Goal: Task Accomplishment & Management: Manage account settings

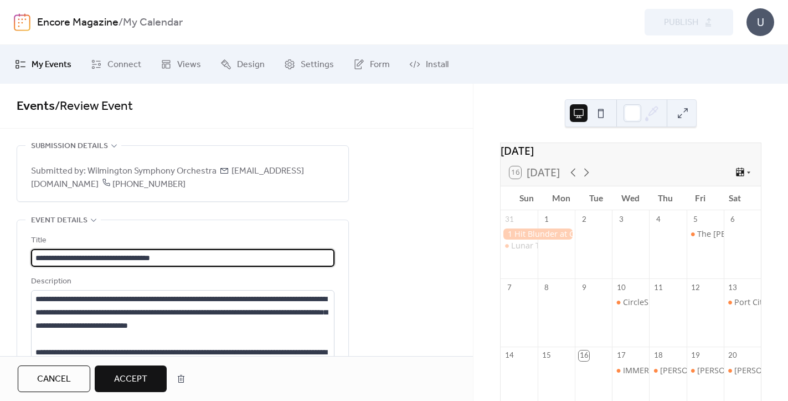
click at [146, 373] on span "Accept" at bounding box center [130, 378] width 33 height 13
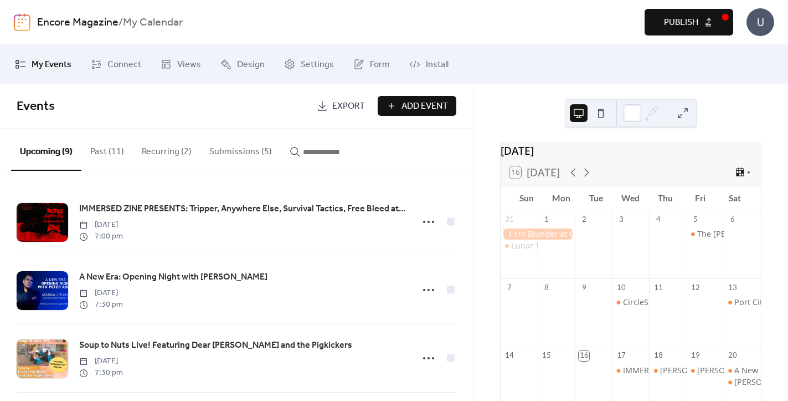
click at [237, 153] on button "Submissions (5)" at bounding box center [241, 149] width 80 height 41
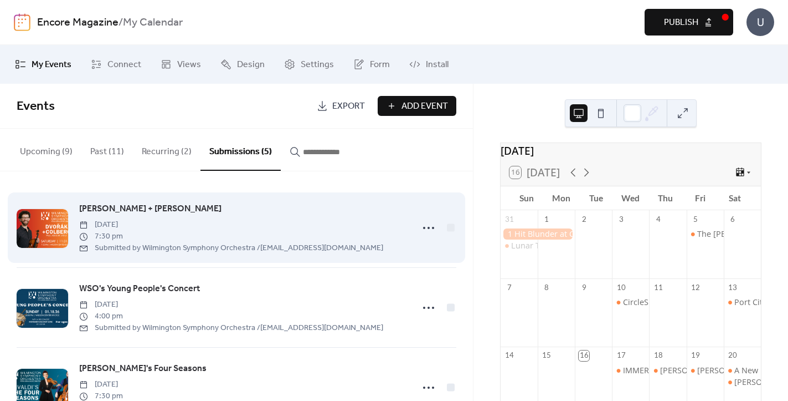
scroll to position [21, 0]
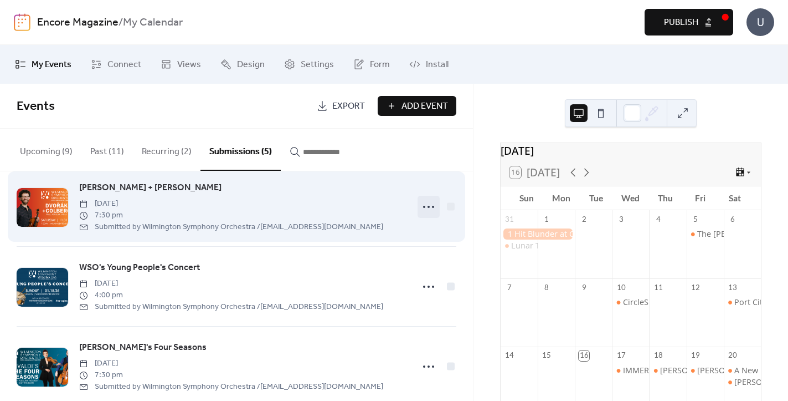
click at [424, 205] on icon at bounding box center [429, 207] width 18 height 18
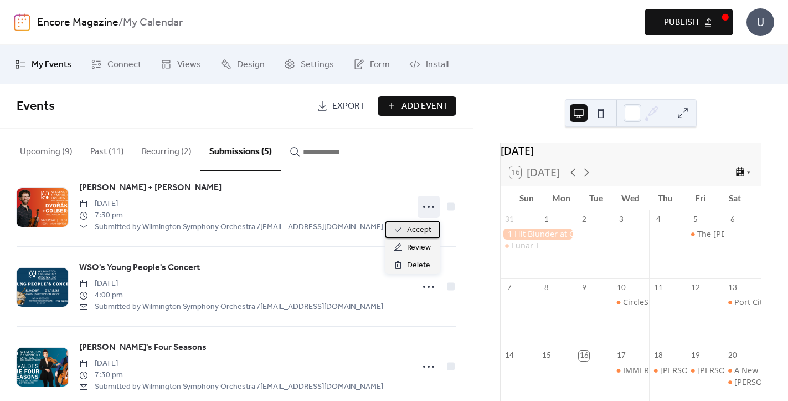
click at [416, 234] on span "Accept" at bounding box center [419, 229] width 24 height 13
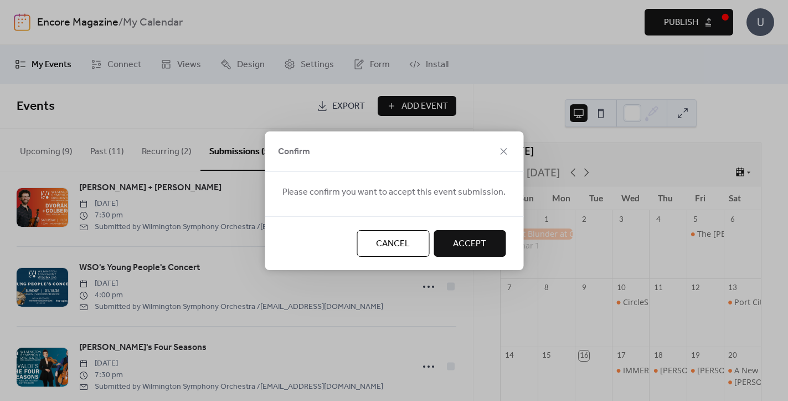
click at [453, 244] on span "Accept" at bounding box center [469, 243] width 33 height 13
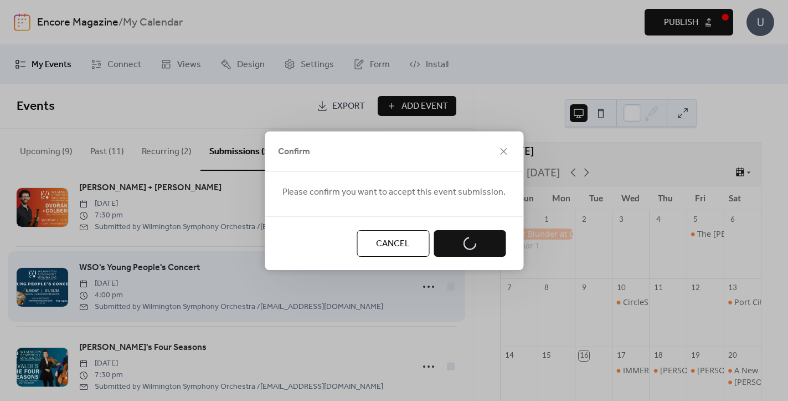
scroll to position [0, 0]
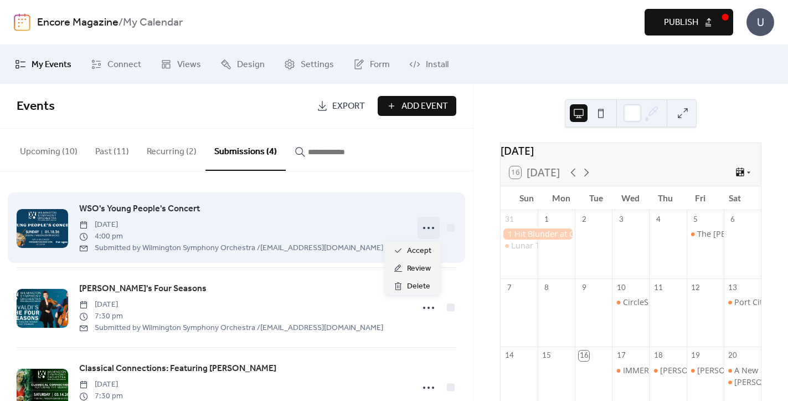
click at [435, 234] on icon at bounding box center [429, 228] width 18 height 18
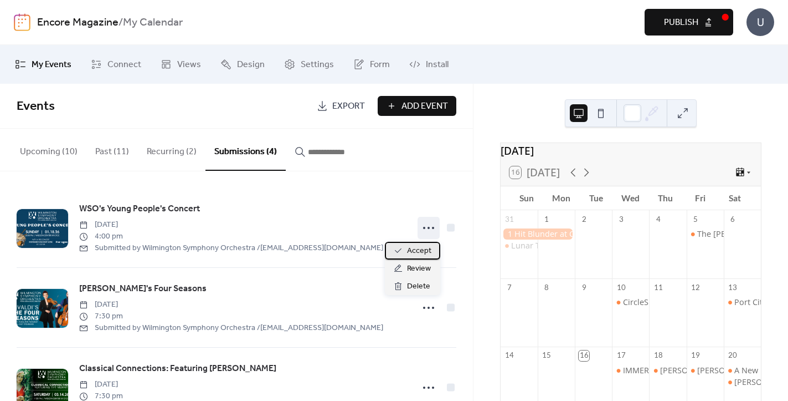
click at [432, 253] on div "Accept" at bounding box center [412, 251] width 55 height 18
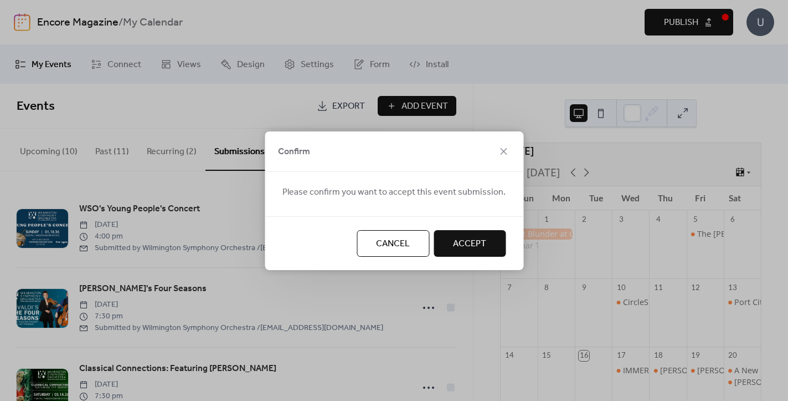
click at [447, 246] on button "Accept" at bounding box center [470, 243] width 72 height 27
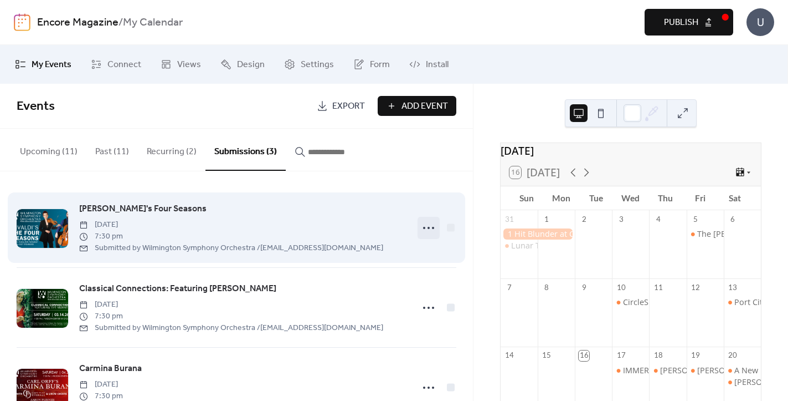
click at [429, 233] on icon at bounding box center [429, 228] width 18 height 18
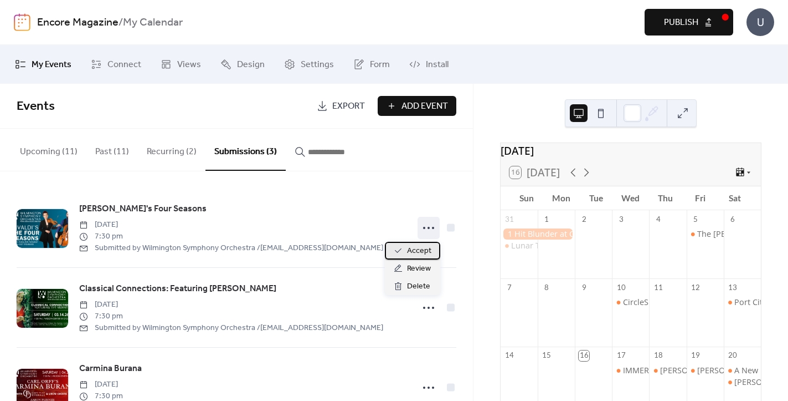
click at [429, 247] on span "Accept" at bounding box center [419, 250] width 24 height 13
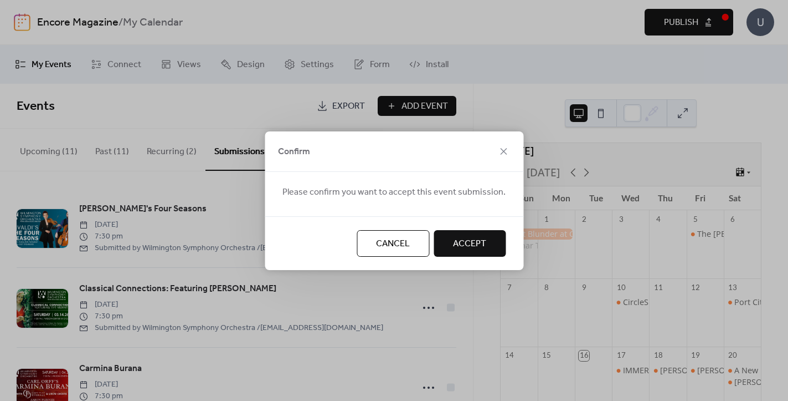
click at [454, 246] on span "Accept" at bounding box center [469, 243] width 33 height 13
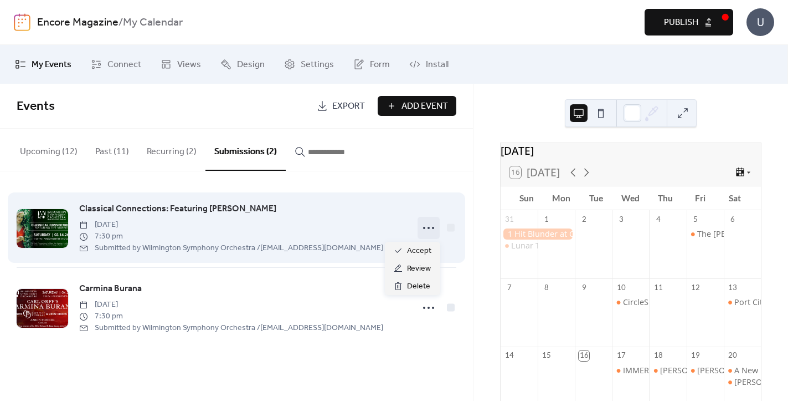
click at [429, 230] on icon at bounding box center [429, 228] width 18 height 18
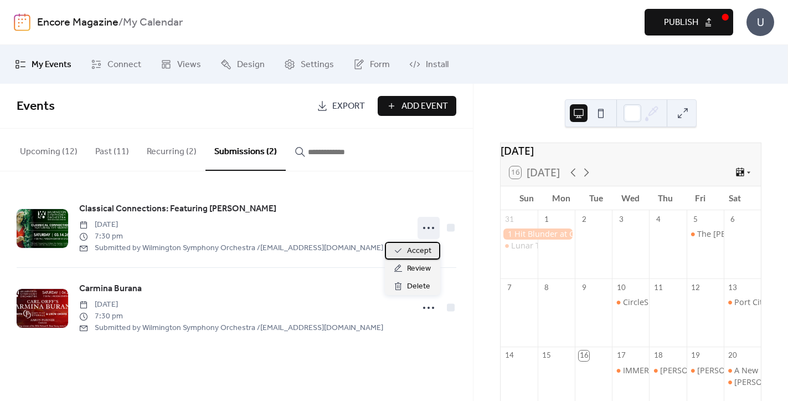
click at [429, 249] on span "Accept" at bounding box center [419, 250] width 24 height 13
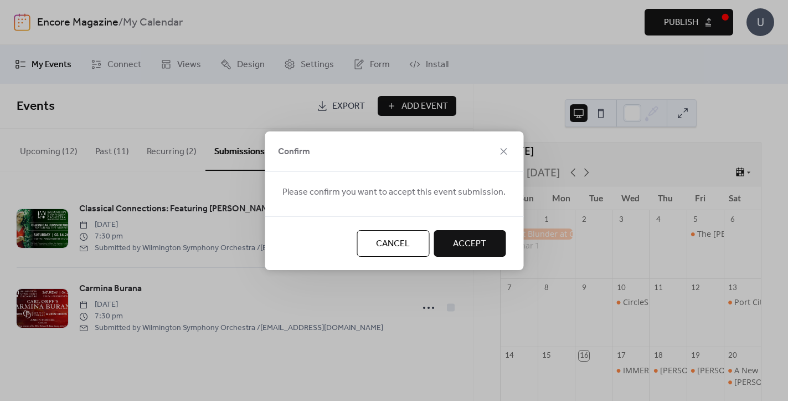
click at [460, 248] on span "Accept" at bounding box center [469, 243] width 33 height 13
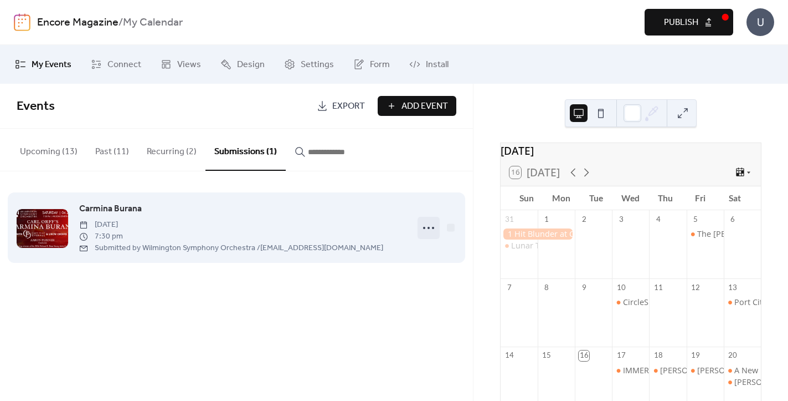
click at [435, 232] on icon at bounding box center [429, 228] width 18 height 18
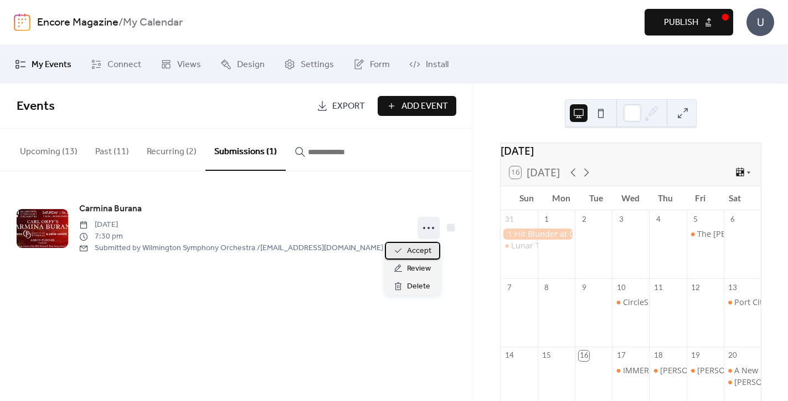
click at [438, 253] on div "Accept" at bounding box center [412, 251] width 55 height 18
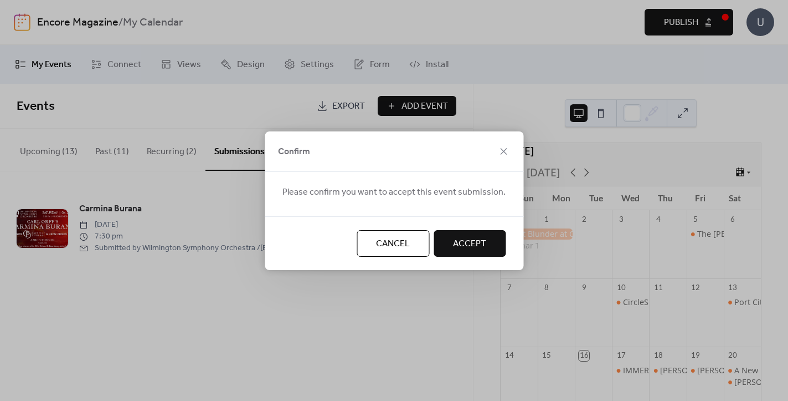
click at [483, 242] on button "Accept" at bounding box center [470, 243] width 72 height 27
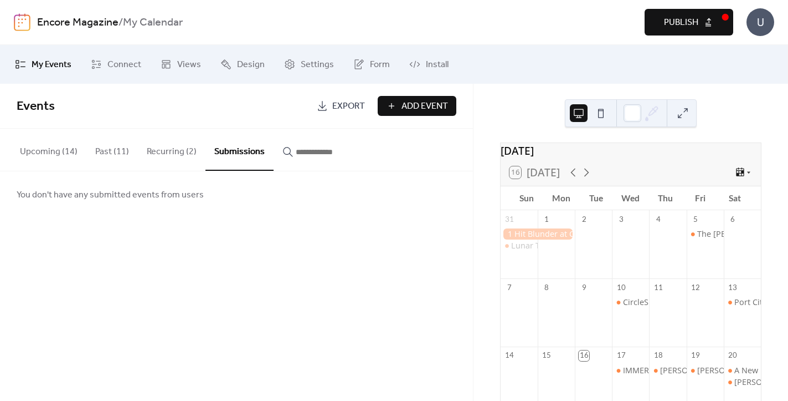
click at [34, 147] on button "Upcoming (14)" at bounding box center [48, 149] width 75 height 41
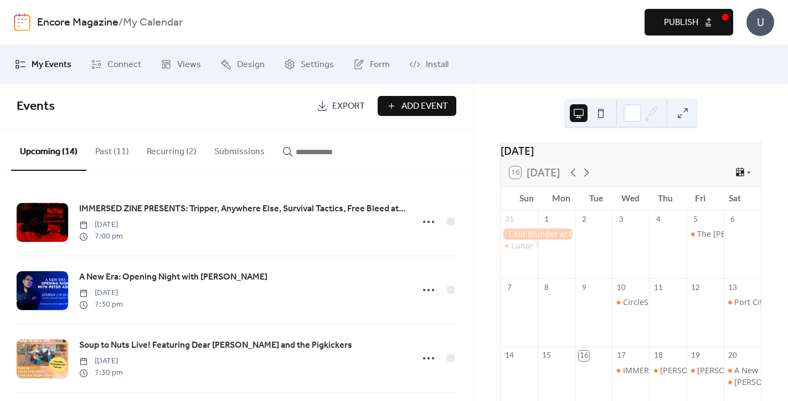
click at [693, 18] on span "Publish" at bounding box center [681, 22] width 34 height 13
